Goal: Information Seeking & Learning: Learn about a topic

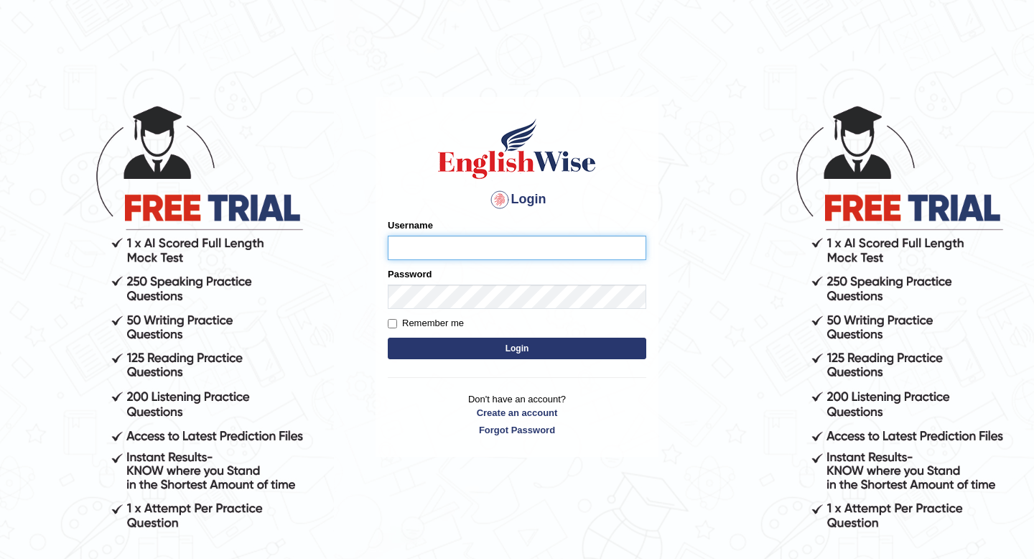
type input "Spmedi"
click at [491, 350] on button "Login" at bounding box center [517, 349] width 259 height 22
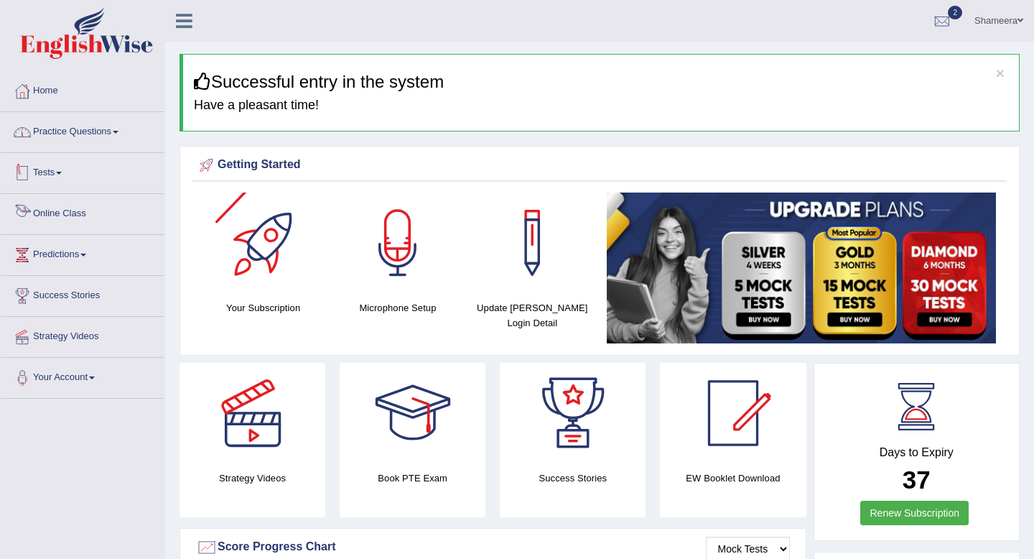
click at [124, 127] on link "Practice Questions" at bounding box center [83, 130] width 164 height 36
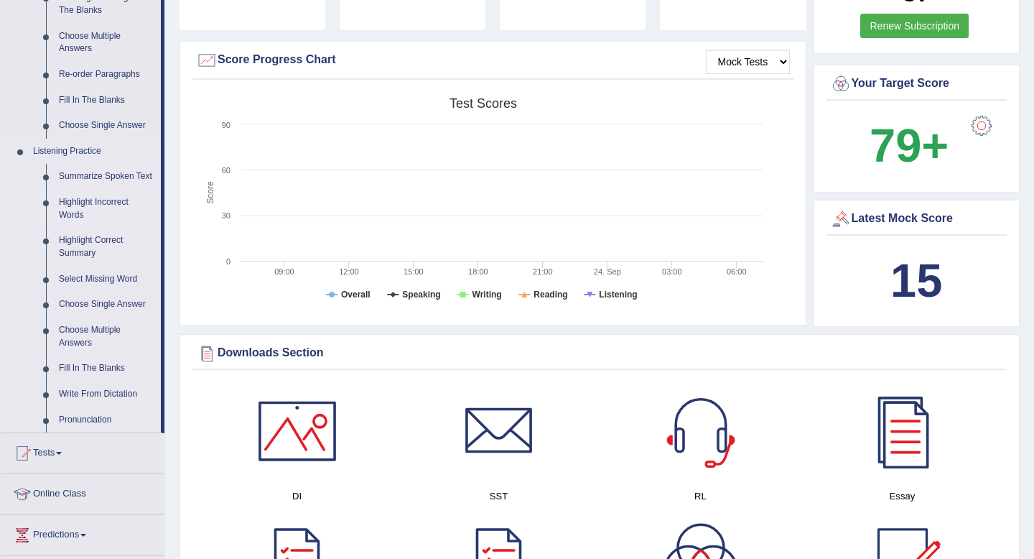
scroll to position [492, 0]
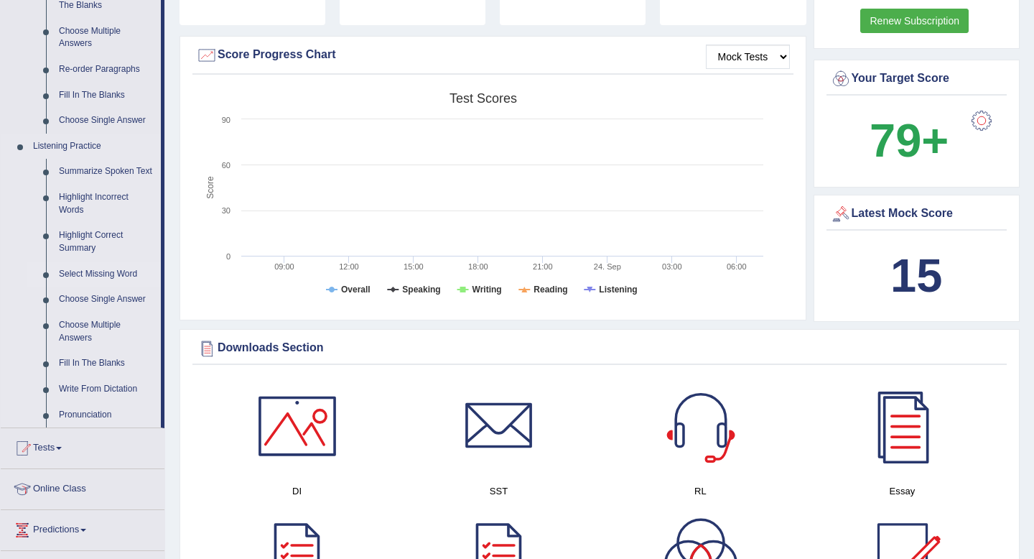
click at [102, 287] on link "Select Missing Word" at bounding box center [106, 274] width 108 height 26
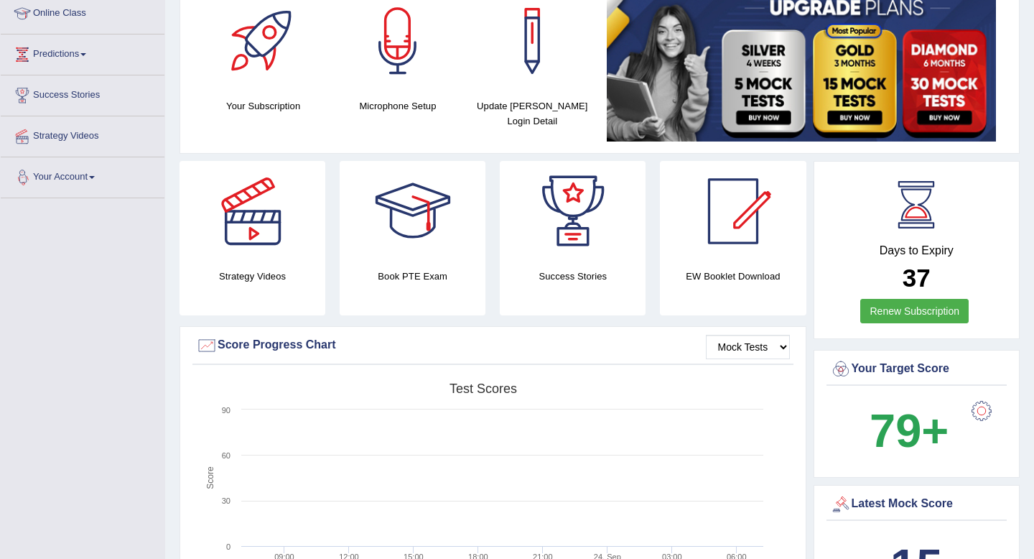
scroll to position [307, 0]
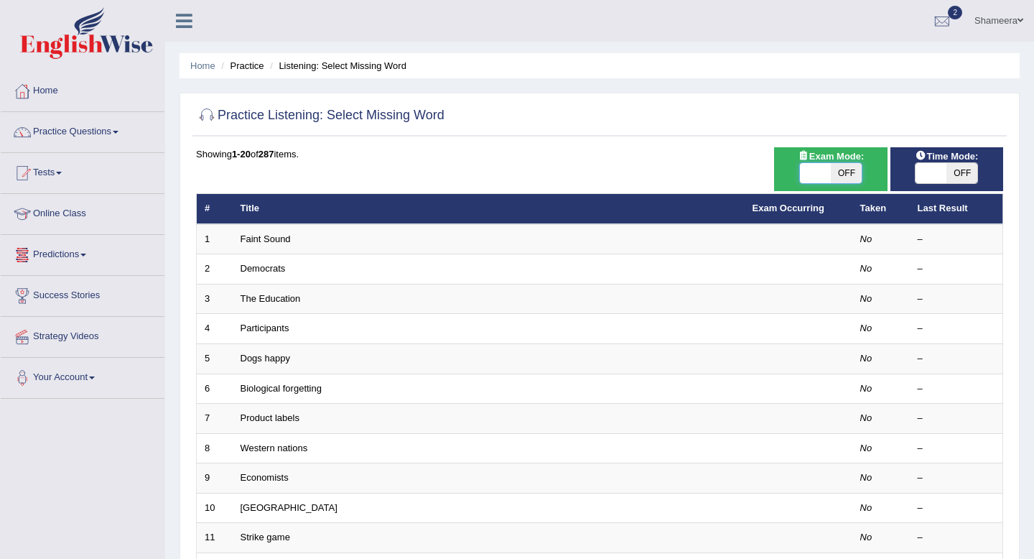
click at [812, 172] on span at bounding box center [815, 173] width 31 height 20
checkbox input "true"
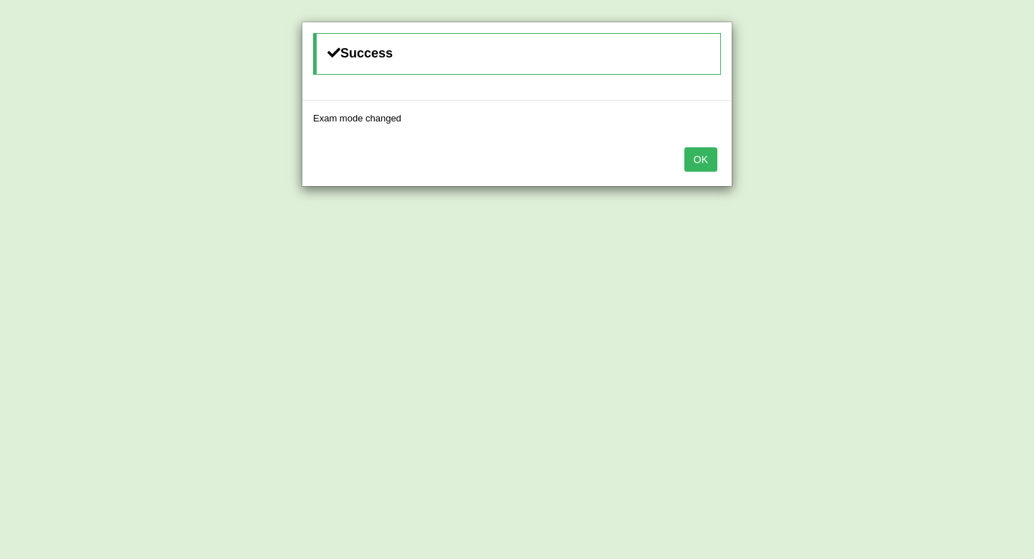
click at [704, 167] on button "OK" at bounding box center [701, 159] width 33 height 24
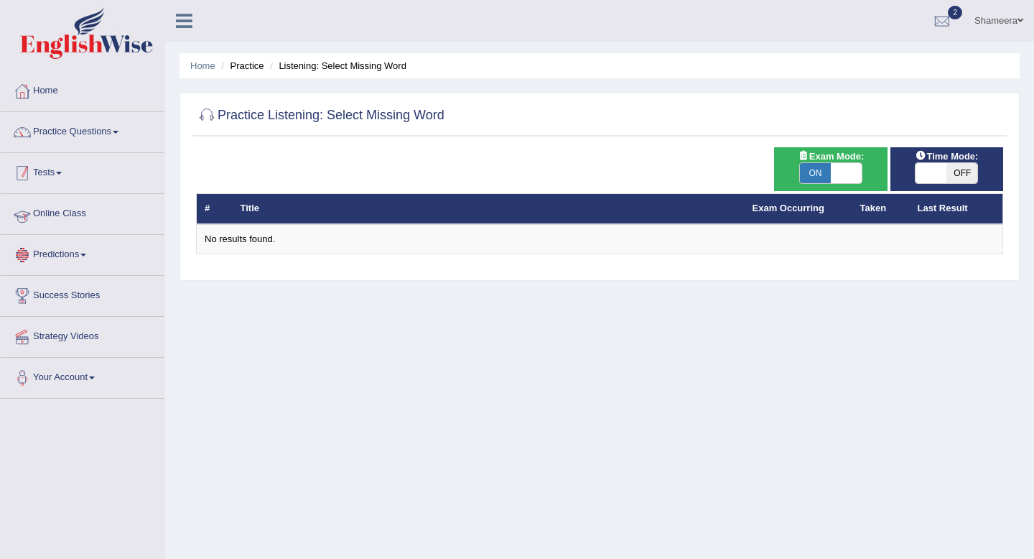
click at [121, 148] on li "Practice Questions Speaking Practice Read Aloud Repeat Sentence Describe Image …" at bounding box center [83, 132] width 164 height 41
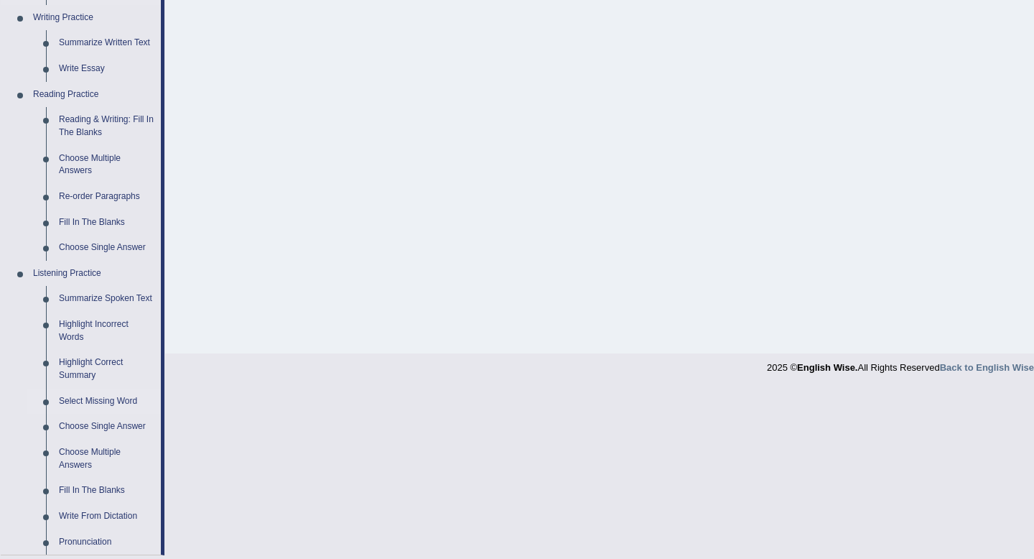
scroll to position [468, 0]
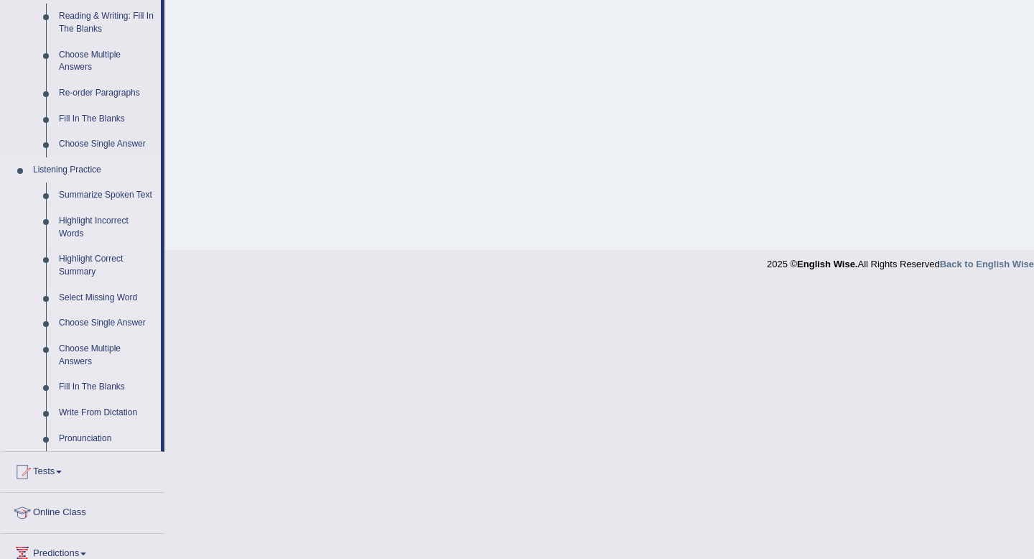
click at [110, 237] on link "Highlight Incorrect Words" at bounding box center [106, 227] width 108 height 38
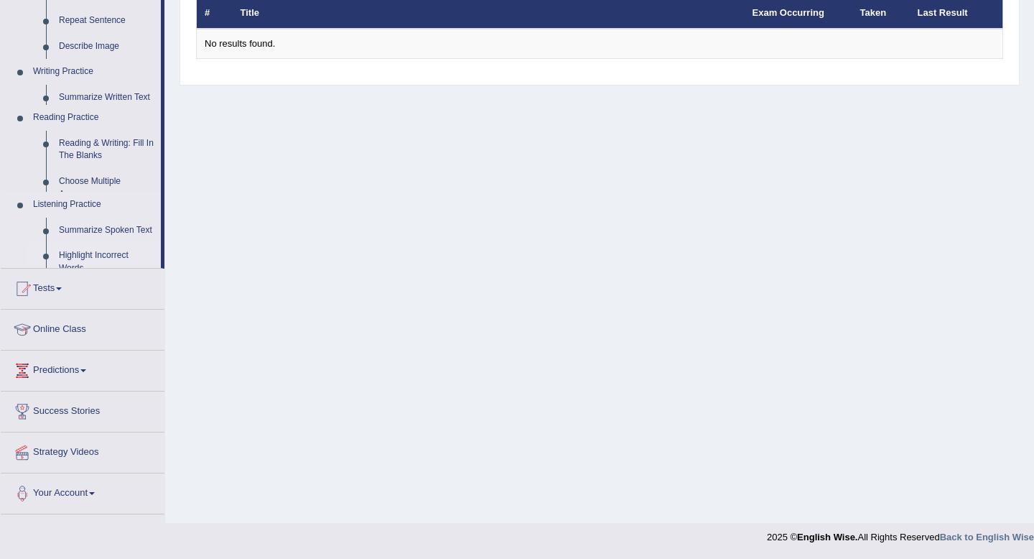
scroll to position [195, 0]
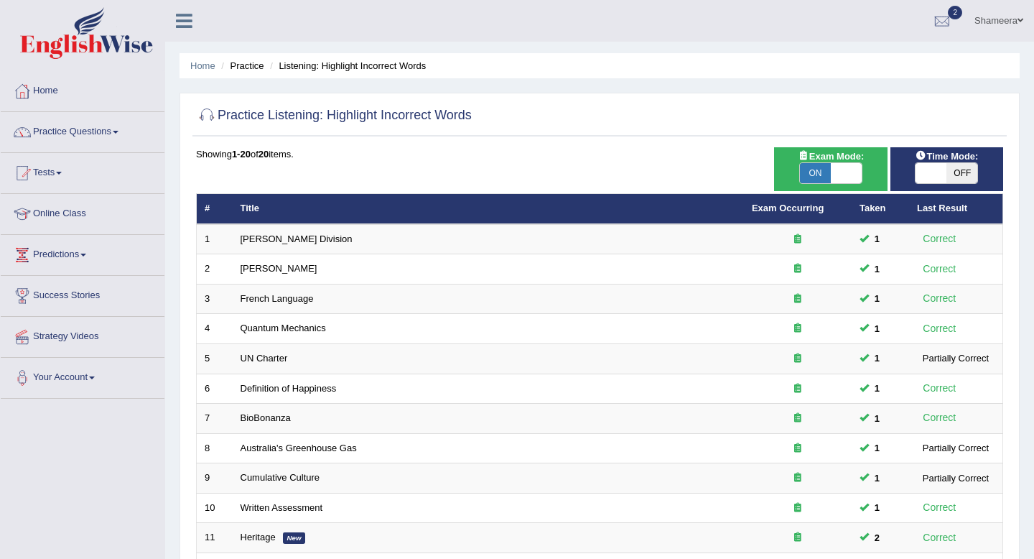
click at [855, 177] on span at bounding box center [846, 173] width 31 height 20
checkbox input "false"
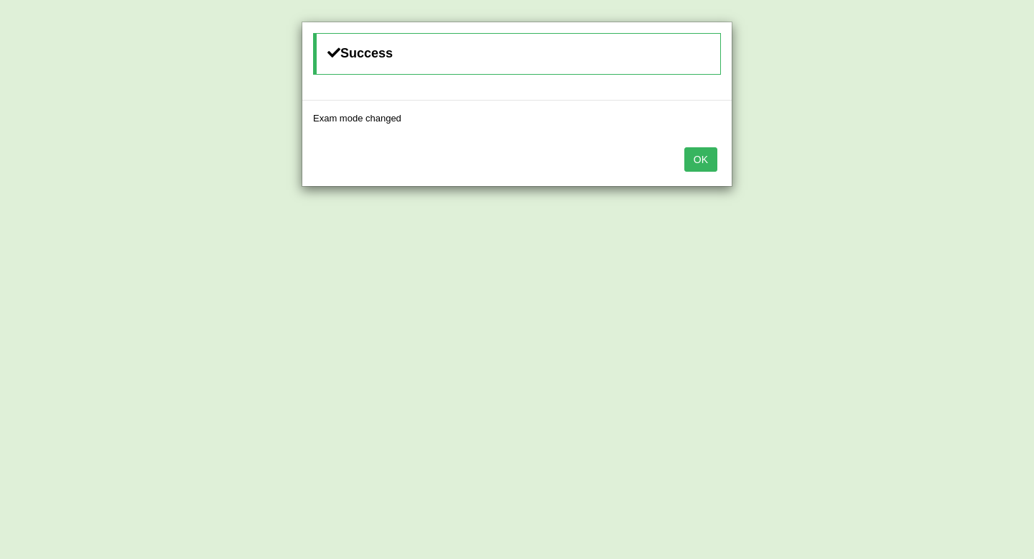
click at [698, 159] on button "OK" at bounding box center [701, 159] width 33 height 24
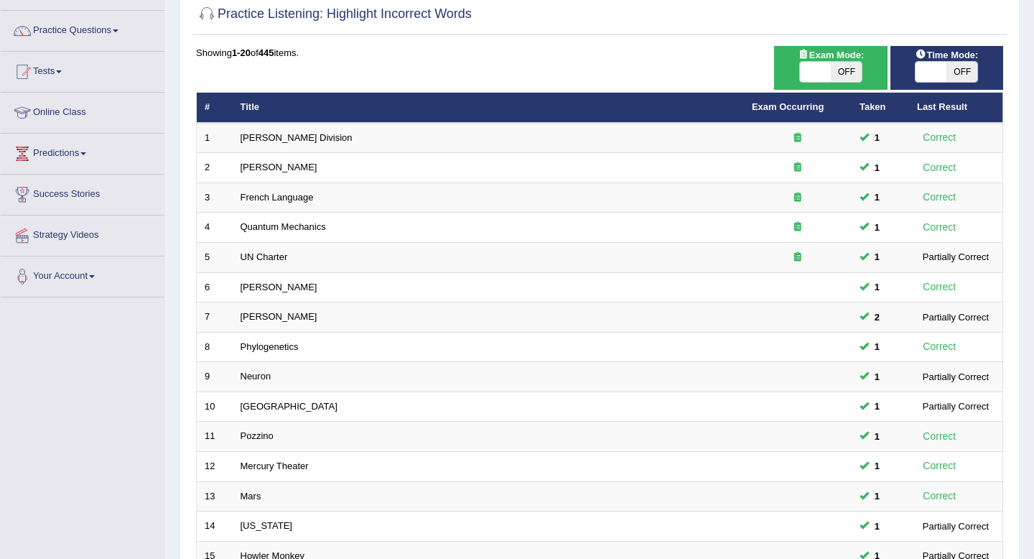
scroll to position [358, 0]
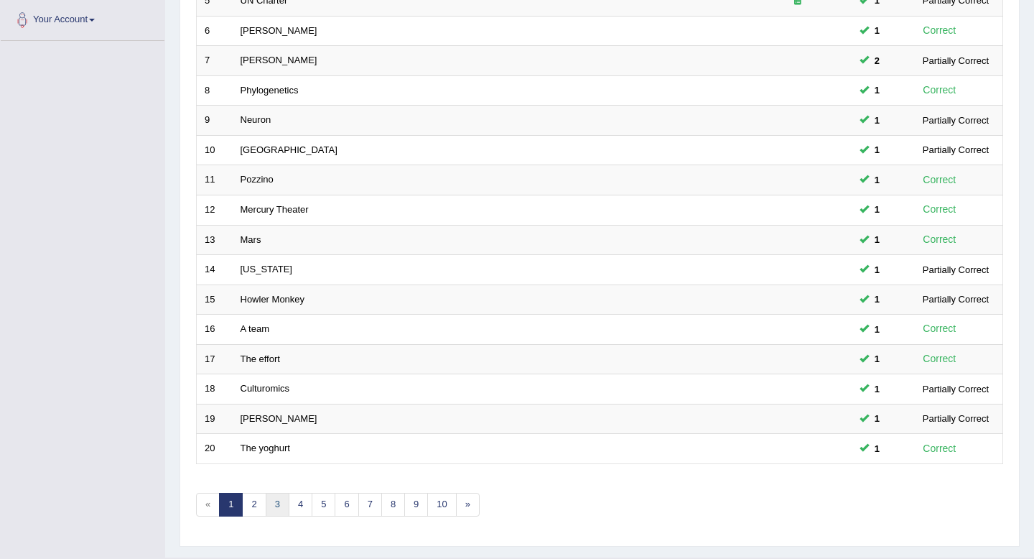
click at [277, 508] on link "3" at bounding box center [278, 505] width 24 height 24
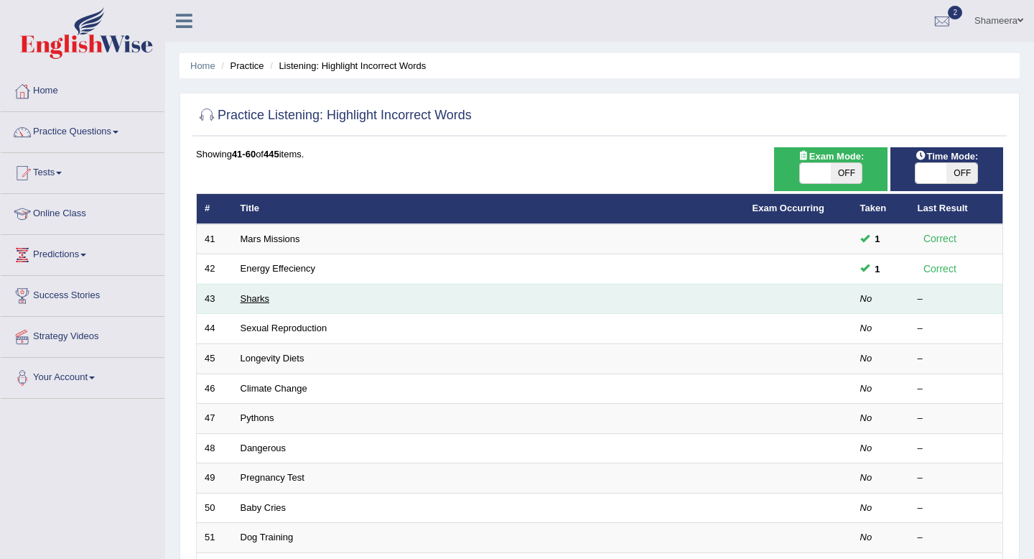
click at [246, 297] on link "Sharks" at bounding box center [255, 298] width 29 height 11
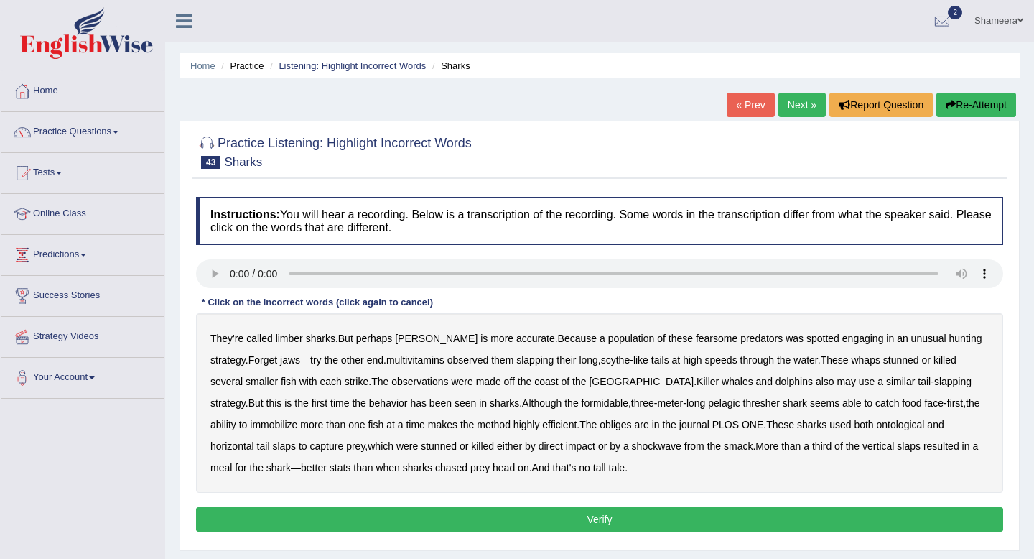
click at [295, 343] on b "limber" at bounding box center [289, 338] width 27 height 11
click at [428, 356] on b "multivitamins" at bounding box center [415, 359] width 58 height 11
click at [598, 361] on b "long" at bounding box center [588, 359] width 19 height 11
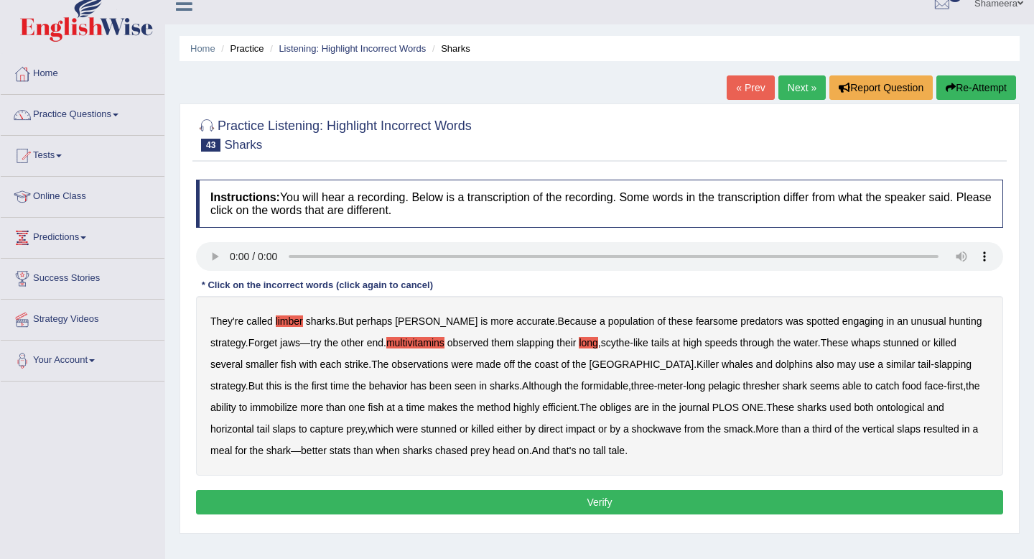
scroll to position [22, 0]
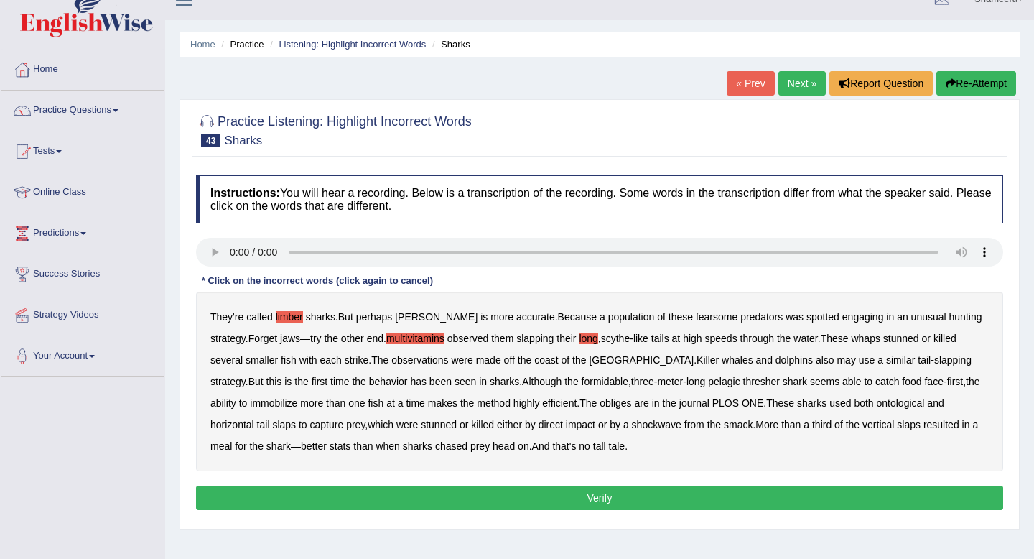
click at [575, 412] on div "They're called limber sharks . But perhaps thrasher is more accurate . Because …" at bounding box center [599, 382] width 807 height 180
click at [577, 411] on div "They're called limber sharks . But perhaps thrasher is more accurate . Because …" at bounding box center [599, 382] width 807 height 180
click at [600, 405] on b "obliges" at bounding box center [616, 402] width 32 height 11
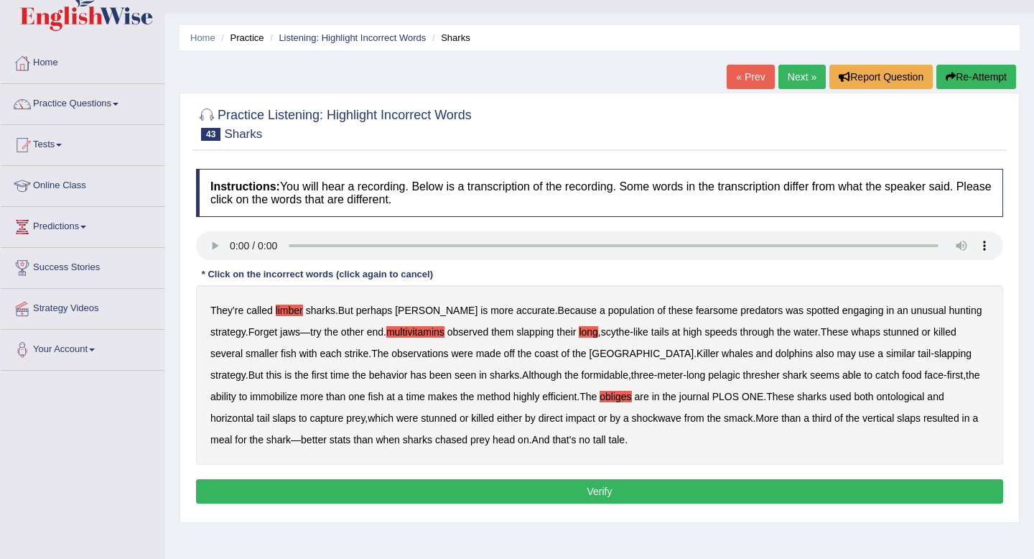
scroll to position [32, 0]
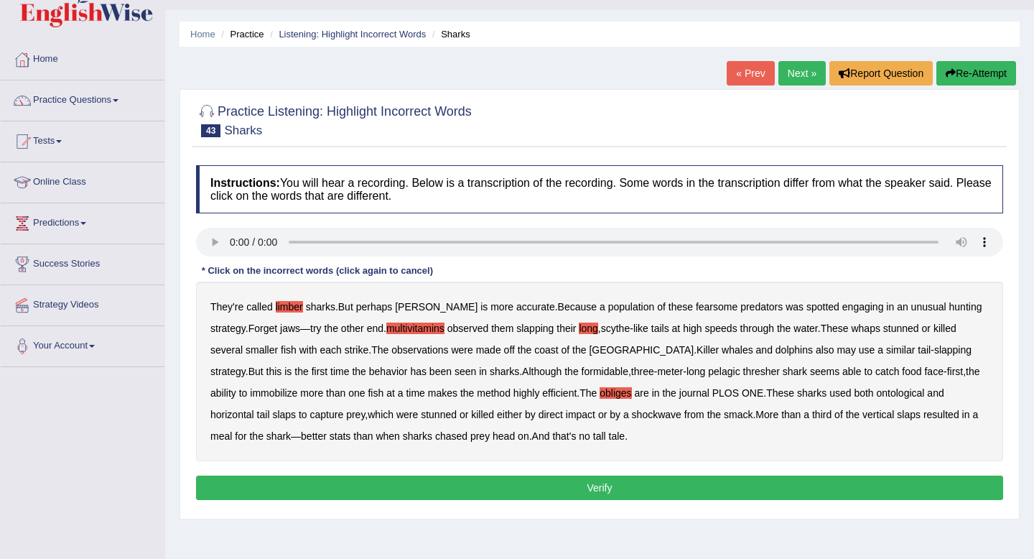
click at [877, 393] on b "ontological" at bounding box center [901, 392] width 48 height 11
click at [657, 490] on button "Verify" at bounding box center [599, 488] width 807 height 24
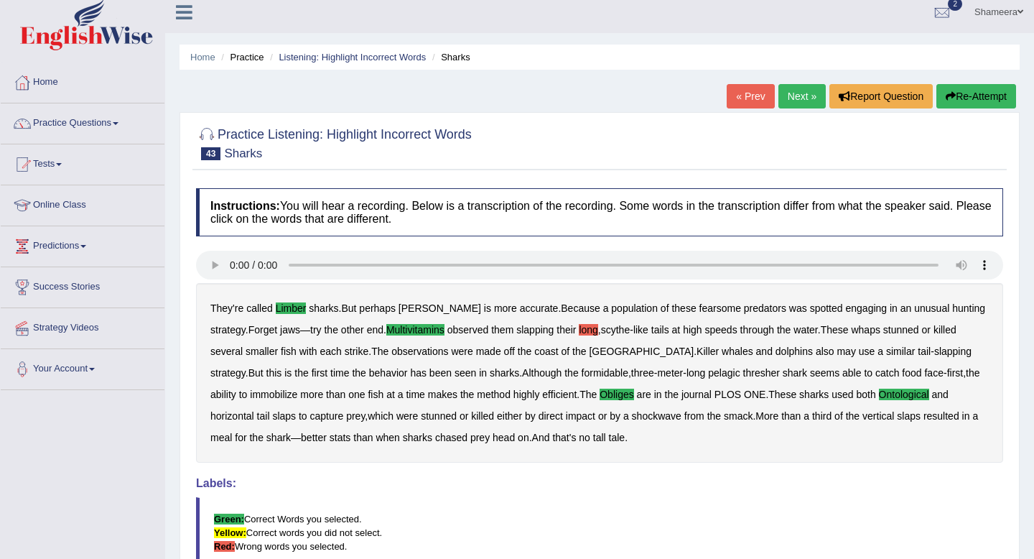
scroll to position [0, 0]
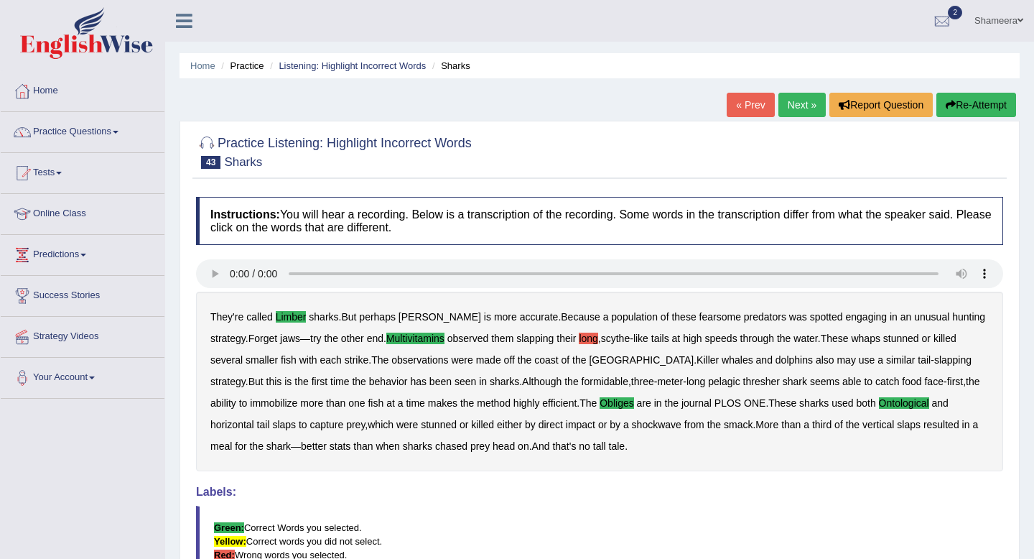
click at [789, 106] on link "Next »" at bounding box center [802, 105] width 47 height 24
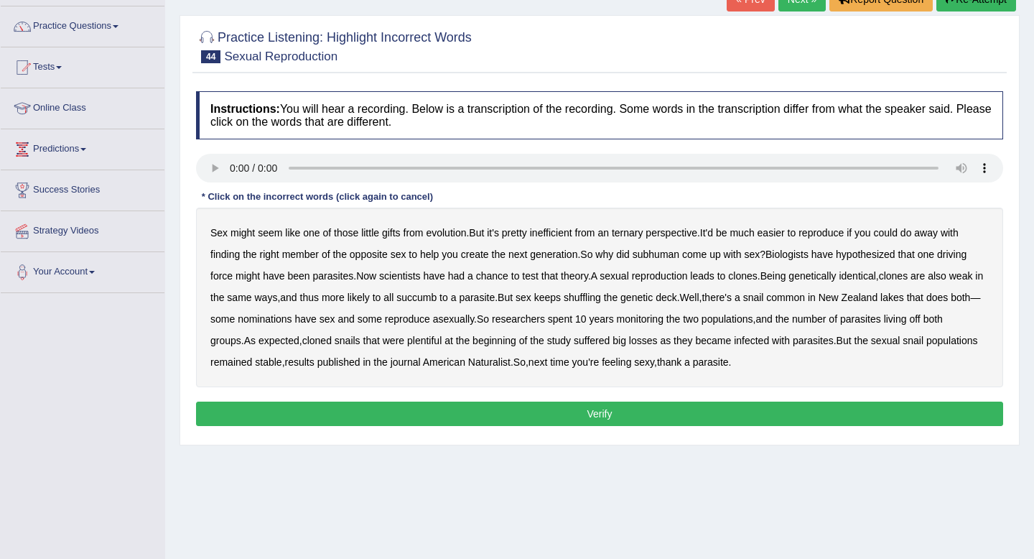
scroll to position [110, 0]
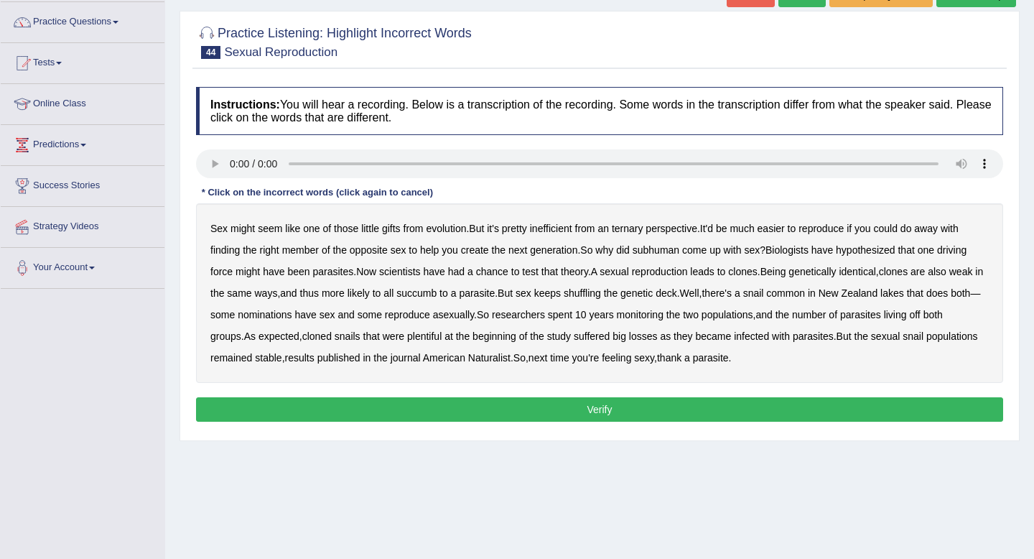
click at [634, 228] on b "ternary" at bounding box center [628, 228] width 32 height 11
click at [661, 247] on b "subhuman" at bounding box center [656, 249] width 47 height 11
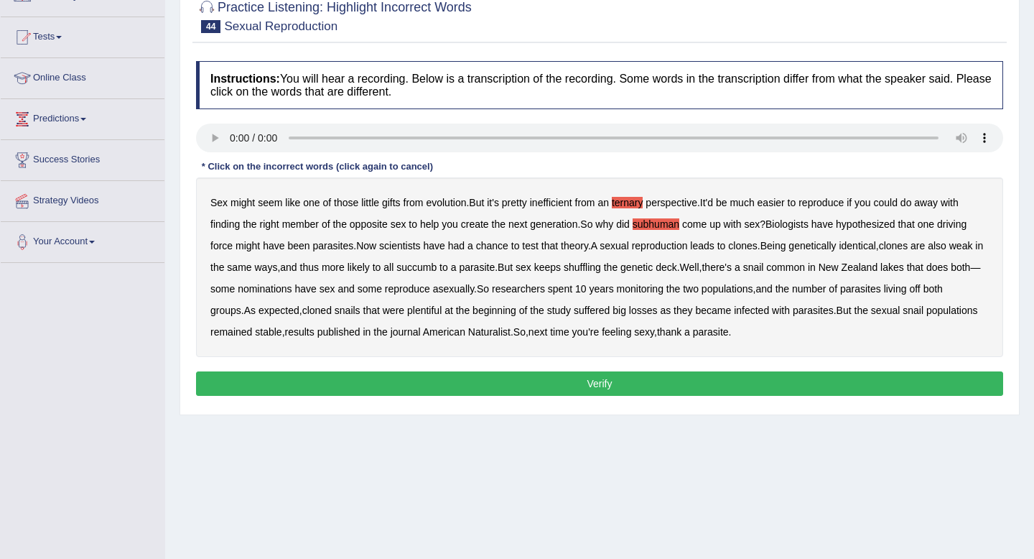
scroll to position [145, 0]
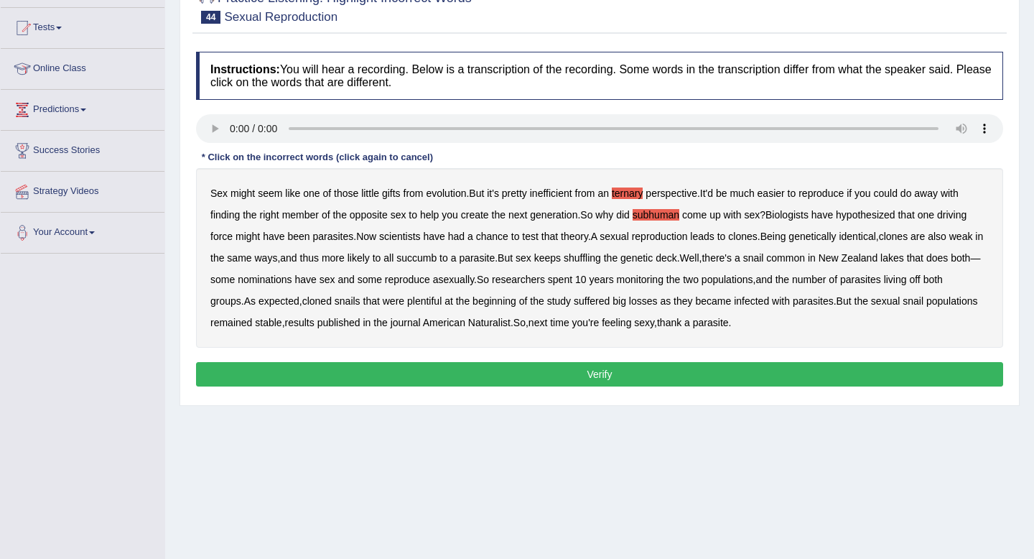
click at [437, 258] on b "succumb" at bounding box center [417, 257] width 40 height 11
click at [292, 283] on b "nominations" at bounding box center [265, 279] width 55 height 11
click at [518, 371] on button "Verify" at bounding box center [599, 374] width 807 height 24
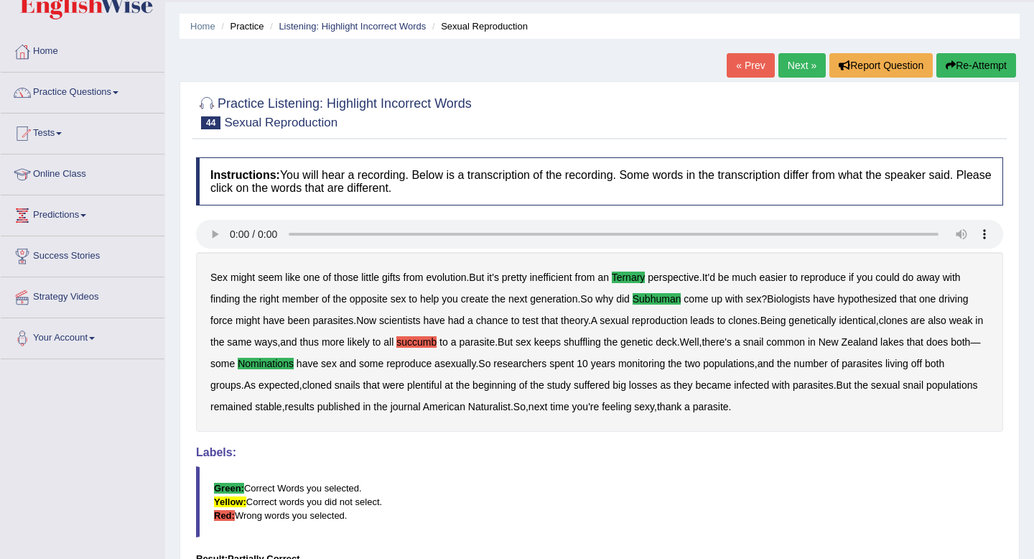
scroll to position [0, 0]
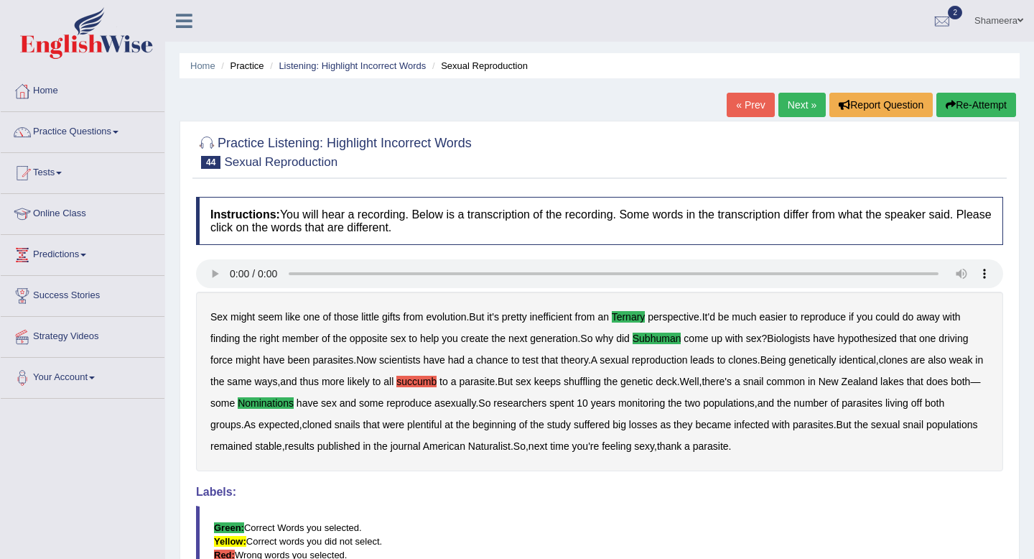
drag, startPoint x: 355, startPoint y: 161, endPoint x: 241, endPoint y: 162, distance: 114.2
click at [241, 162] on h2 "Practice Listening: Highlight Incorrect Words 44 Sexual Reproduction" at bounding box center [334, 151] width 276 height 36
